Goal: Register for event/course

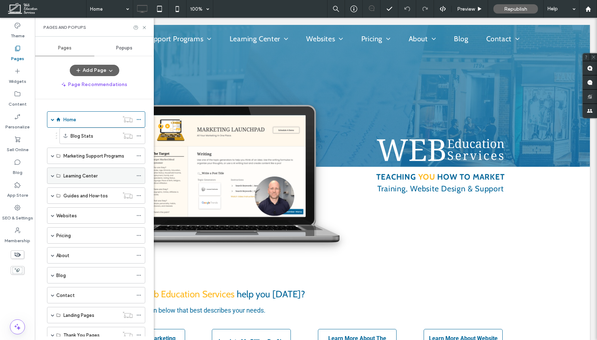
click at [52, 171] on span at bounding box center [53, 176] width 4 height 16
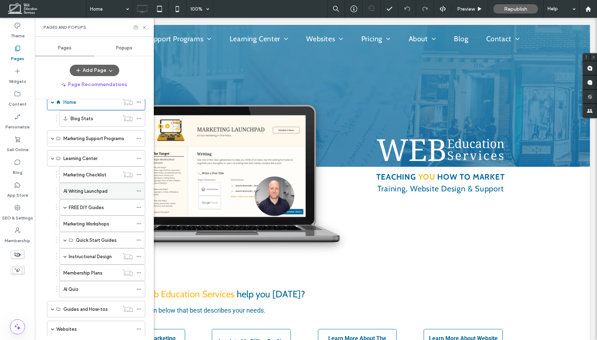
scroll to position [21, 0]
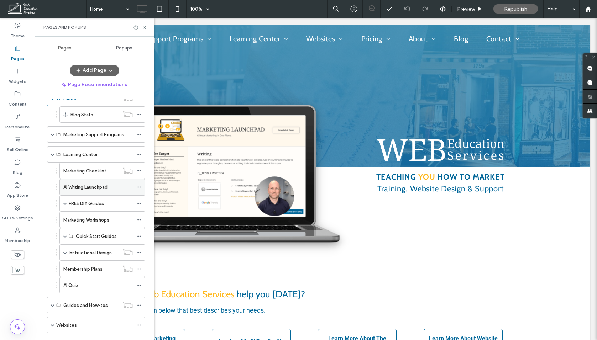
click at [139, 187] on icon at bounding box center [138, 187] width 5 height 5
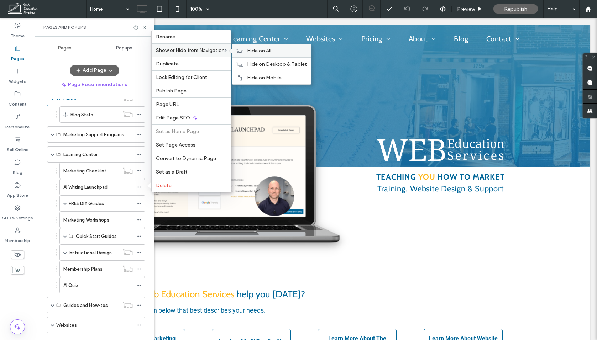
click at [273, 49] on label "Hide on All" at bounding box center [277, 51] width 60 height 6
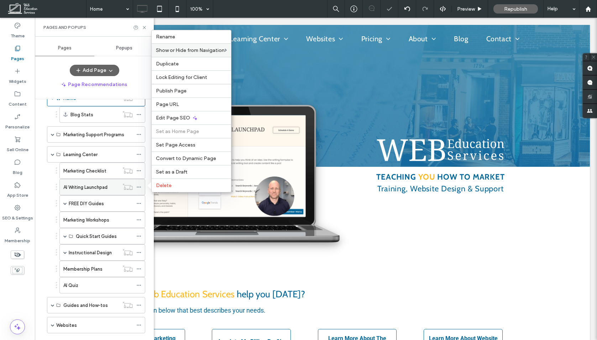
click at [138, 187] on icon at bounding box center [138, 187] width 5 height 5
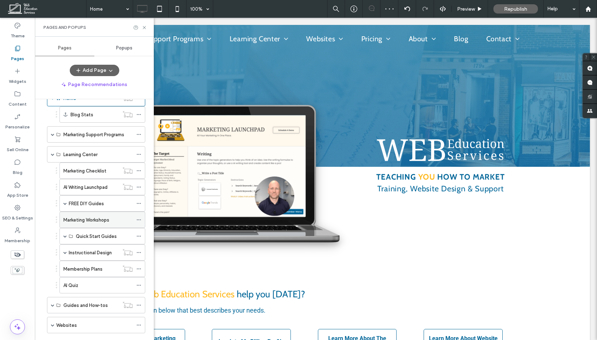
click at [101, 218] on label "Marketing Workshops" at bounding box center [86, 220] width 46 height 12
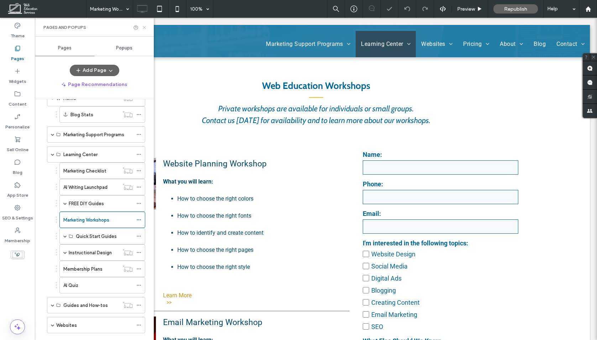
click at [143, 25] on icon at bounding box center [144, 27] width 5 height 5
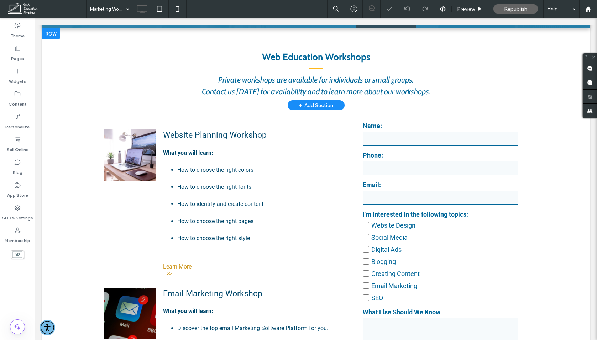
scroll to position [34, 0]
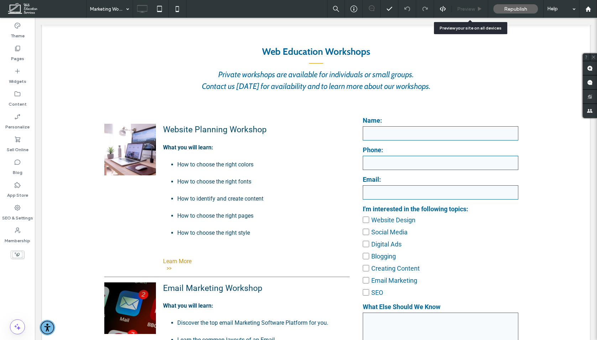
click at [470, 5] on div "Preview" at bounding box center [469, 9] width 36 height 18
click at [472, 6] on span "Preview" at bounding box center [466, 9] width 18 height 6
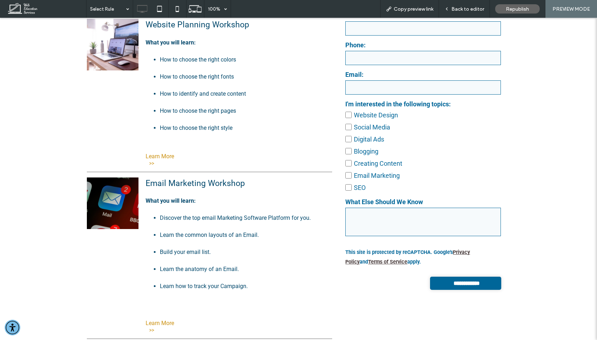
scroll to position [133, 0]
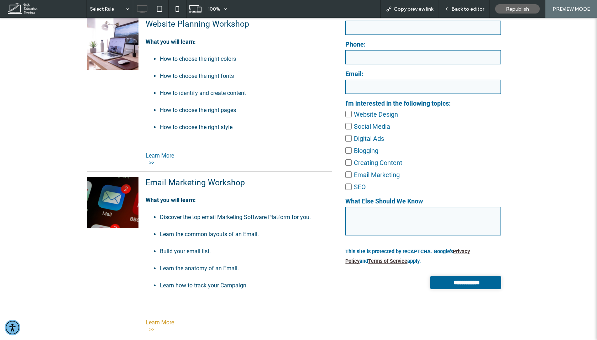
click at [161, 153] on p "Learn More" at bounding box center [237, 155] width 183 height 7
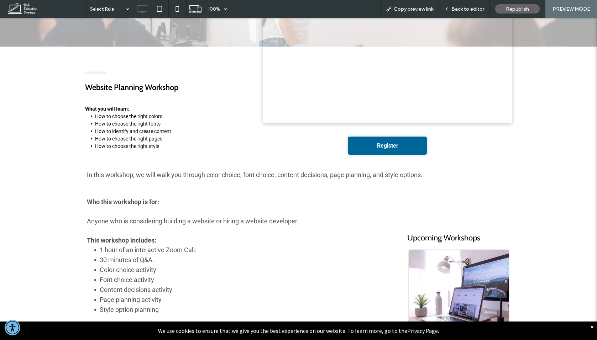
scroll to position [80, 0]
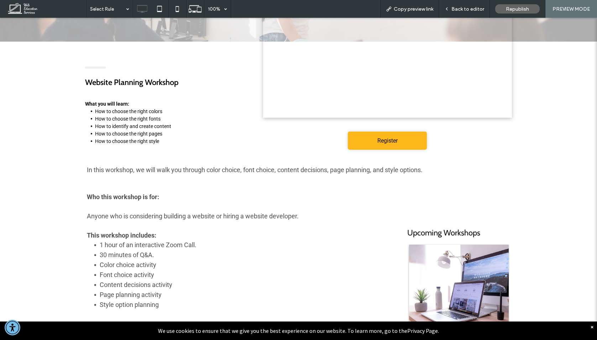
click at [396, 147] on span "Register" at bounding box center [387, 141] width 20 height 18
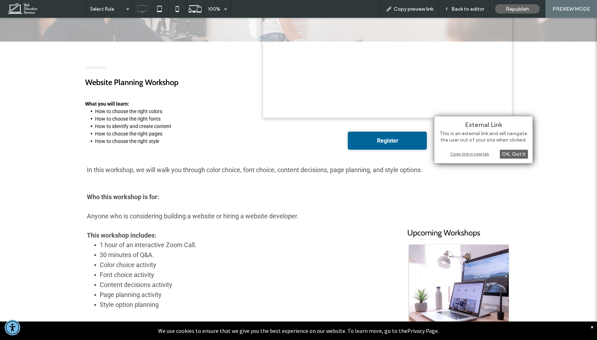
click at [461, 153] on div "Open link in new tab" at bounding box center [483, 153] width 89 height 7
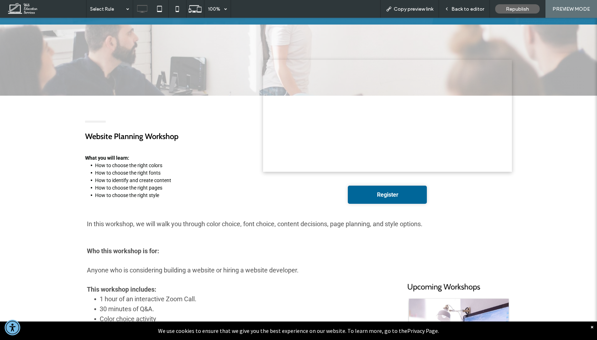
scroll to position [0, 0]
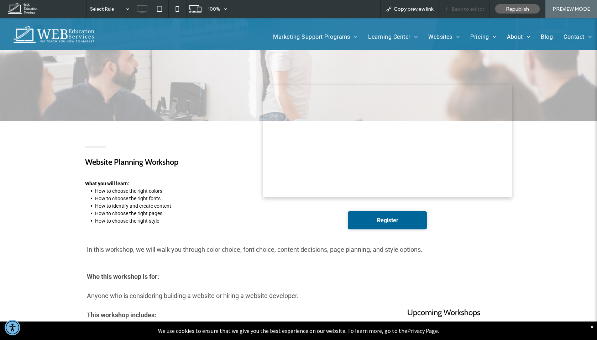
click at [461, 16] on div "Back to editor" at bounding box center [464, 9] width 51 height 18
click at [462, 10] on span "Back to editor" at bounding box center [467, 9] width 33 height 6
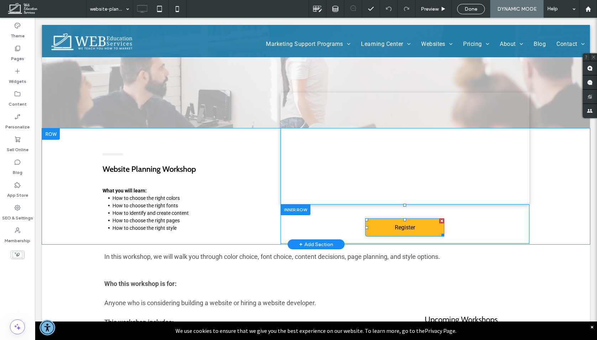
click at [405, 224] on span "Register" at bounding box center [405, 227] width 20 height 18
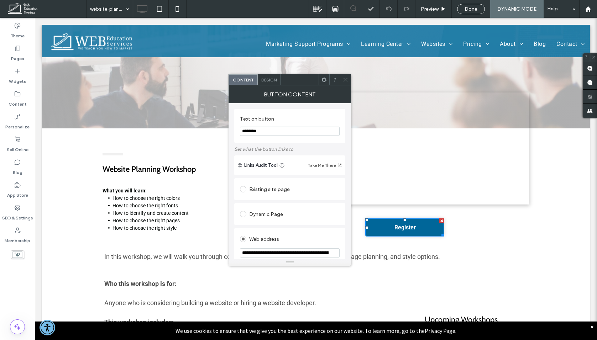
scroll to position [46, 0]
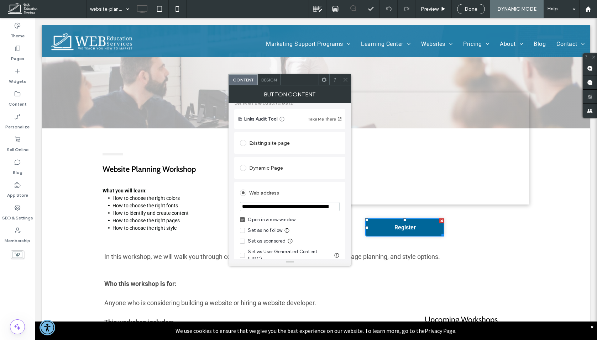
click at [302, 209] on input "**********" at bounding box center [290, 206] width 100 height 9
drag, startPoint x: 359, startPoint y: 227, endPoint x: 358, endPoint y: 207, distance: 19.3
click at [309, 207] on input "**********" at bounding box center [290, 207] width 100 height 10
drag, startPoint x: 303, startPoint y: 223, endPoint x: 385, endPoint y: 209, distance: 83.1
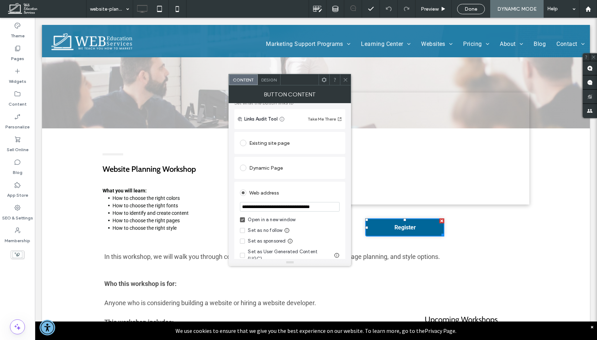
scroll to position [0, 2]
click at [331, 206] on input "**********" at bounding box center [290, 207] width 100 height 10
type input "**********"
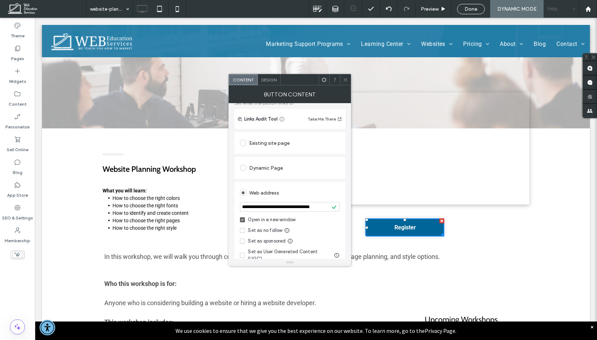
scroll to position [0, 0]
click at [345, 76] on span at bounding box center [345, 79] width 5 height 11
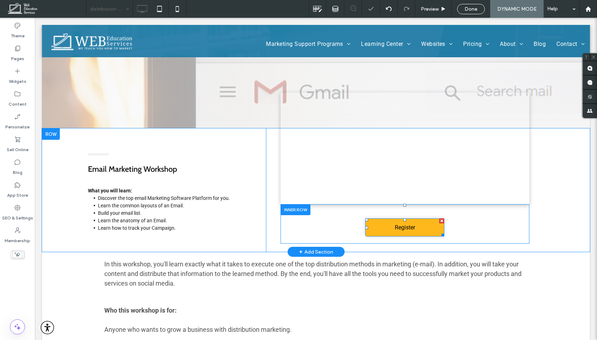
click at [376, 224] on link "Register" at bounding box center [404, 227] width 79 height 18
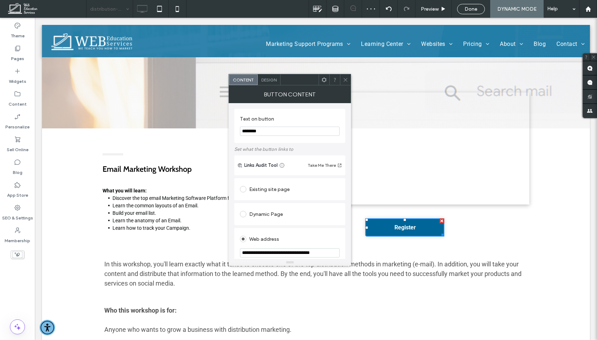
scroll to position [0, 2]
drag, startPoint x: 343, startPoint y: 271, endPoint x: 370, endPoint y: 254, distance: 32.1
click at [343, 77] on icon at bounding box center [345, 79] width 5 height 5
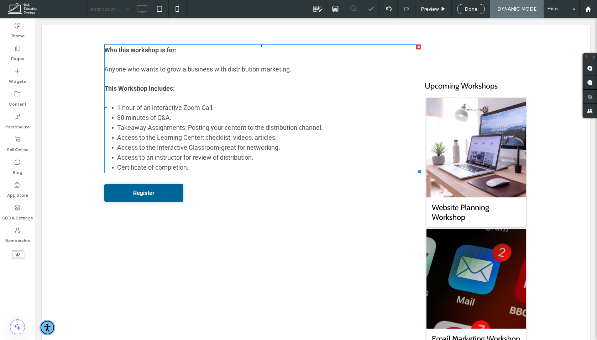
scroll to position [259, 0]
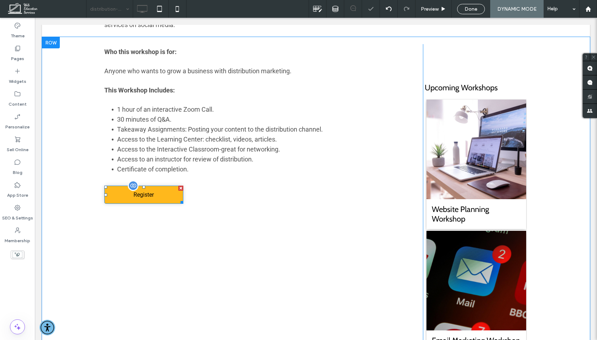
click at [154, 201] on link "Register" at bounding box center [143, 195] width 79 height 18
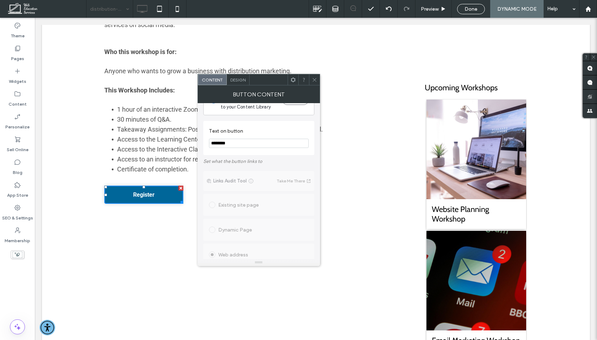
scroll to position [0, 0]
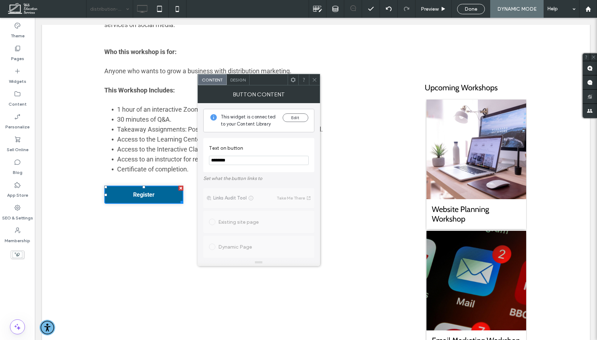
click at [313, 79] on icon at bounding box center [314, 79] width 5 height 5
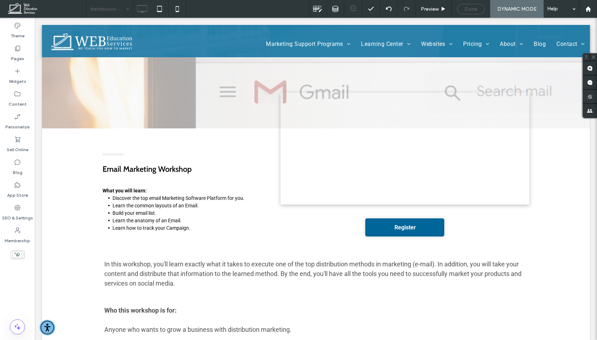
click at [467, 9] on span "Done" at bounding box center [470, 9] width 13 height 6
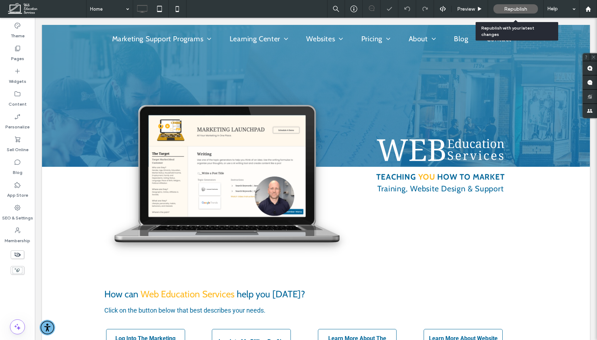
click at [513, 6] on span "Republish" at bounding box center [515, 9] width 23 height 6
